Goal: Complete application form

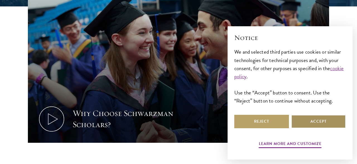
click at [310, 122] on button "Accept" at bounding box center [319, 121] width 55 height 13
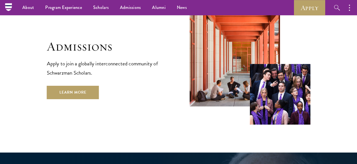
scroll to position [900, 0]
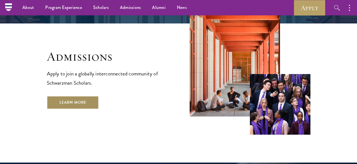
click at [88, 96] on link "Learn More" at bounding box center [73, 102] width 52 height 13
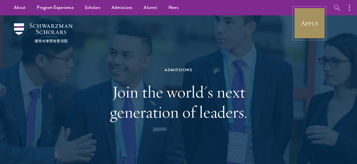
click at [305, 25] on link "Apply" at bounding box center [309, 23] width 31 height 31
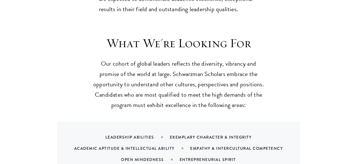
scroll to position [523, 0]
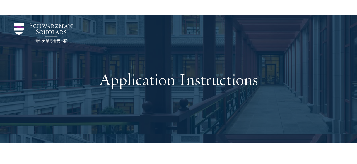
scroll to position [589, 0]
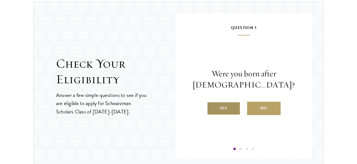
click at [222, 104] on label "Yes" at bounding box center [224, 108] width 34 height 13
click at [212, 104] on input "Yes" at bounding box center [209, 104] width 5 height 5
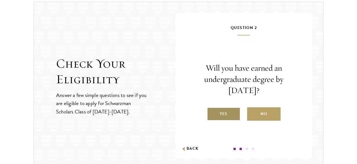
click at [232, 114] on label "Yes" at bounding box center [224, 113] width 34 height 13
click at [212, 113] on input "Yes" at bounding box center [209, 110] width 5 height 5
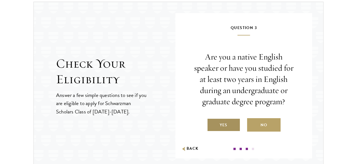
click at [228, 125] on label "Yes" at bounding box center [224, 124] width 34 height 13
click at [212, 124] on input "Yes" at bounding box center [209, 121] width 5 height 5
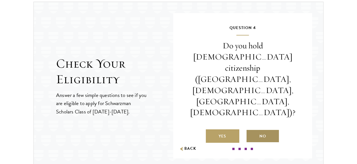
click at [258, 129] on label "No" at bounding box center [263, 135] width 34 height 13
click at [251, 130] on input "No" at bounding box center [248, 132] width 5 height 5
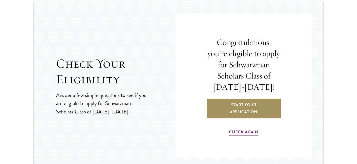
click at [240, 101] on link "Start Your Application" at bounding box center [243, 108] width 75 height 20
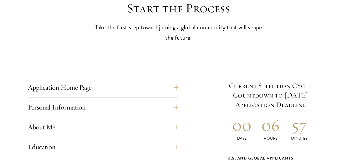
scroll to position [174, 0]
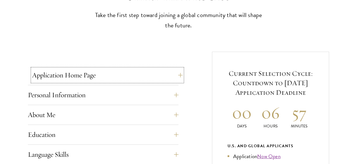
click at [174, 74] on button "Application Home Page" at bounding box center [107, 74] width 151 height 13
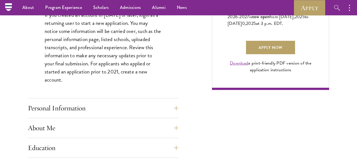
scroll to position [407, 0]
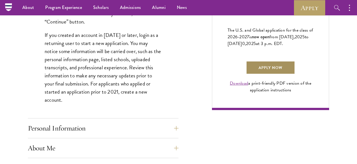
click at [263, 74] on link "Apply Now" at bounding box center [270, 67] width 49 height 13
